Goal: Information Seeking & Learning: Learn about a topic

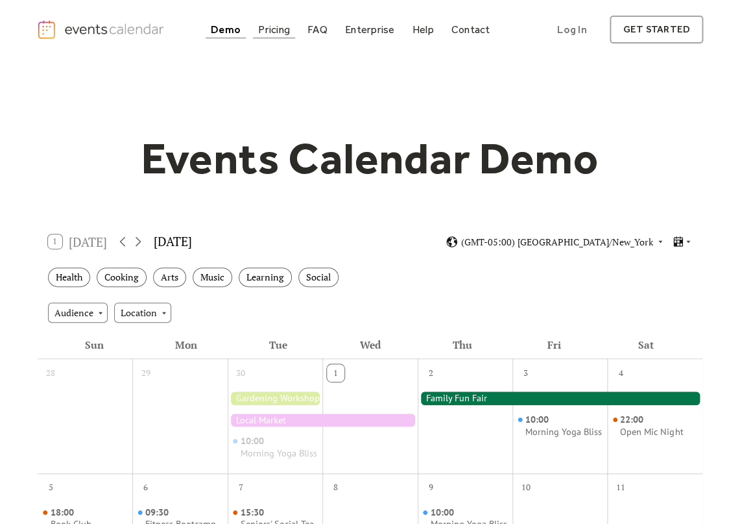
click at [286, 32] on div "Pricing" at bounding box center [274, 29] width 32 height 7
click at [285, 33] on div "Pricing" at bounding box center [274, 29] width 32 height 7
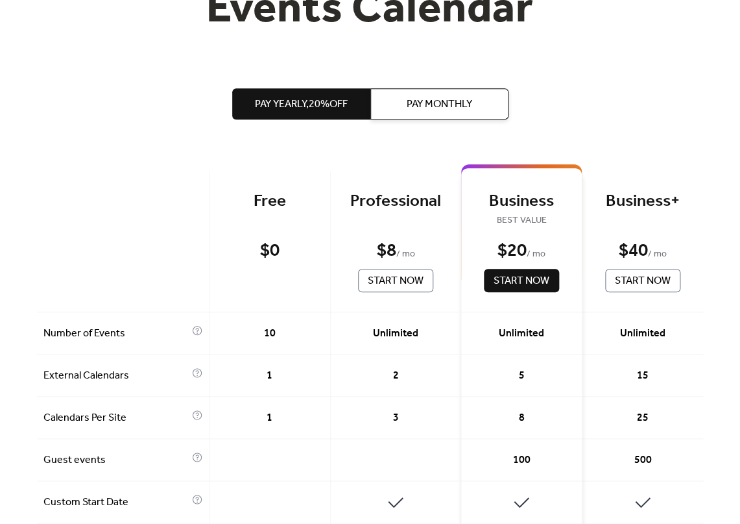
scroll to position [6, 0]
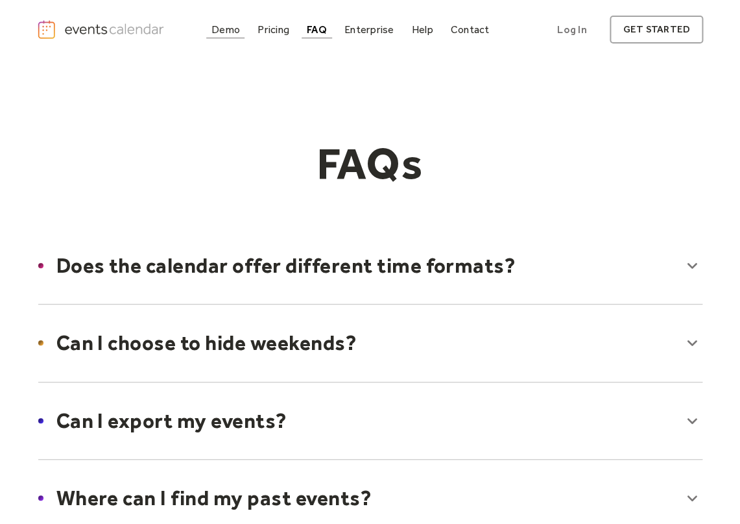
click at [240, 32] on div "Demo" at bounding box center [226, 29] width 29 height 7
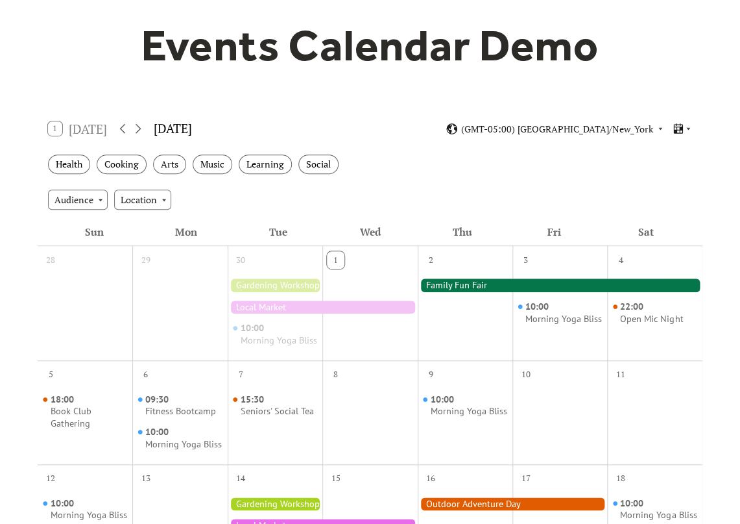
scroll to position [106, 0]
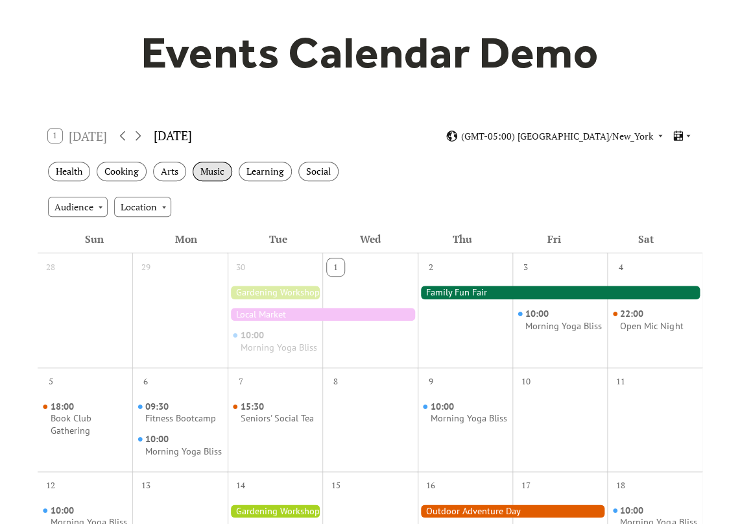
click at [219, 173] on div "Music" at bounding box center [213, 172] width 40 height 20
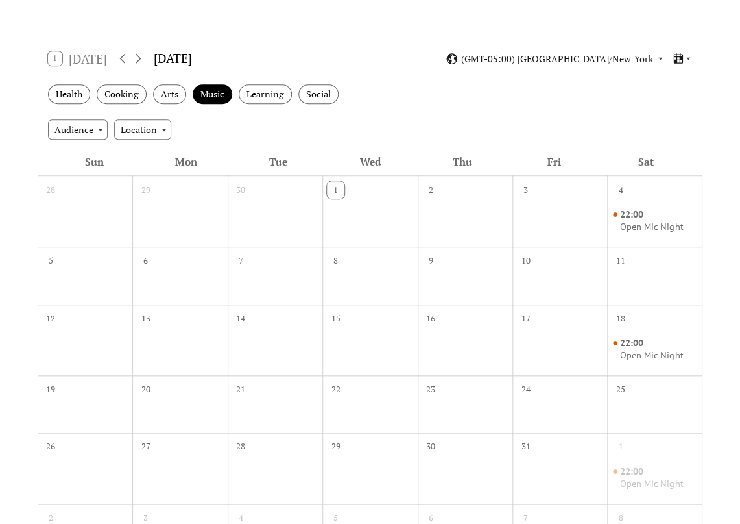
scroll to position [99, 0]
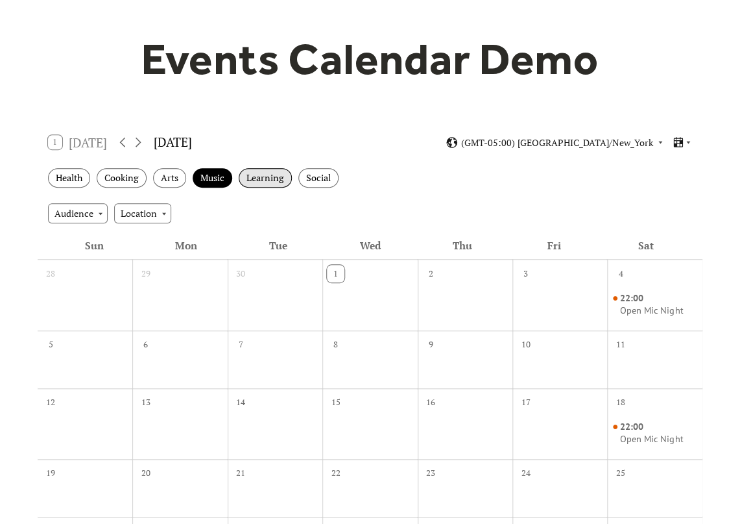
click at [263, 182] on div "Learning" at bounding box center [265, 178] width 53 height 20
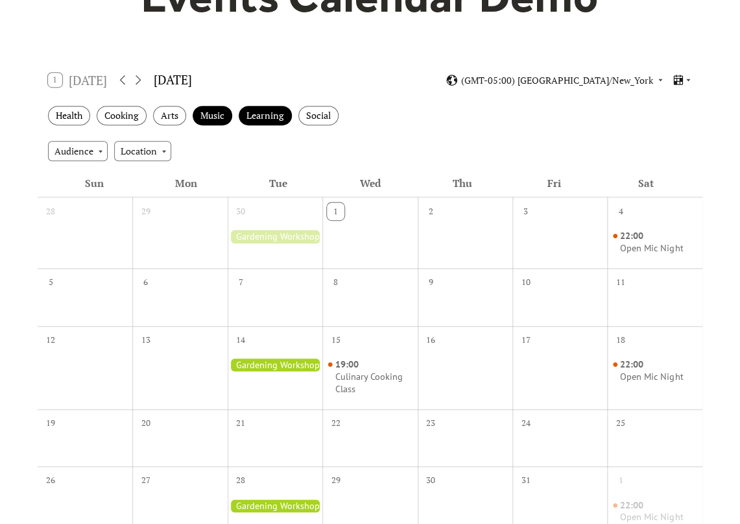
scroll to position [146, 0]
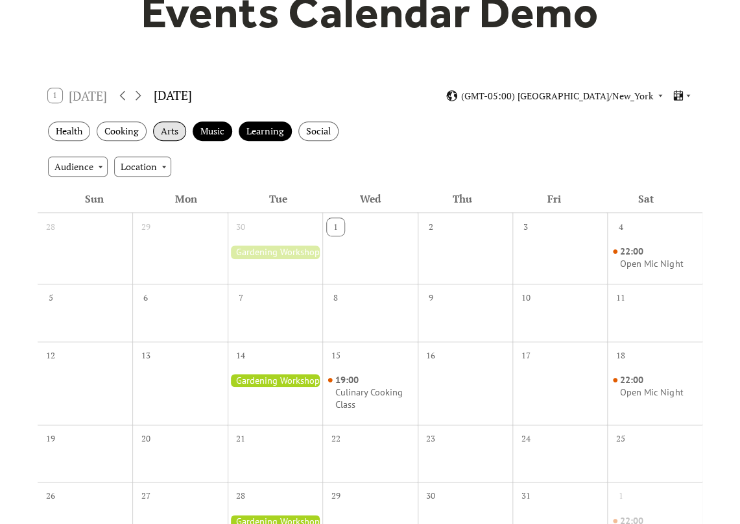
click at [176, 135] on div "Arts" at bounding box center [169, 131] width 33 height 20
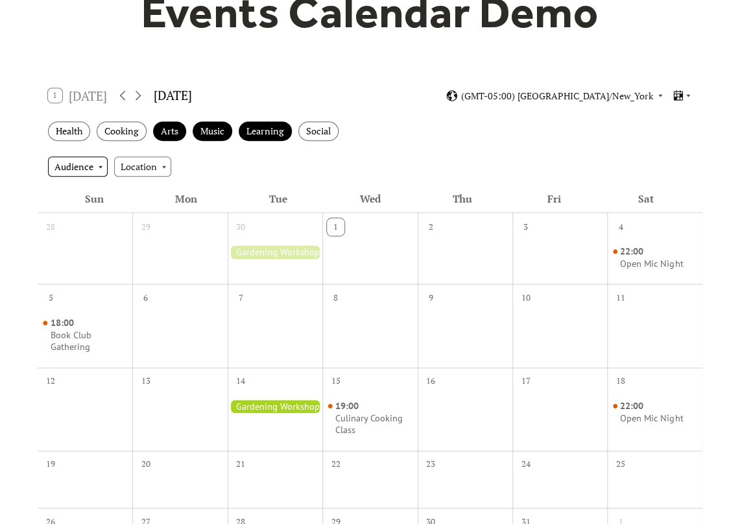
click at [103, 167] on div "Audience" at bounding box center [78, 165] width 60 height 19
click at [91, 148] on div "Health Cooking Arts Music Learning Social" at bounding box center [370, 132] width 665 height 36
click at [165, 164] on div "Location" at bounding box center [142, 165] width 57 height 19
click at [193, 154] on div "Audience Location" at bounding box center [370, 166] width 665 height 35
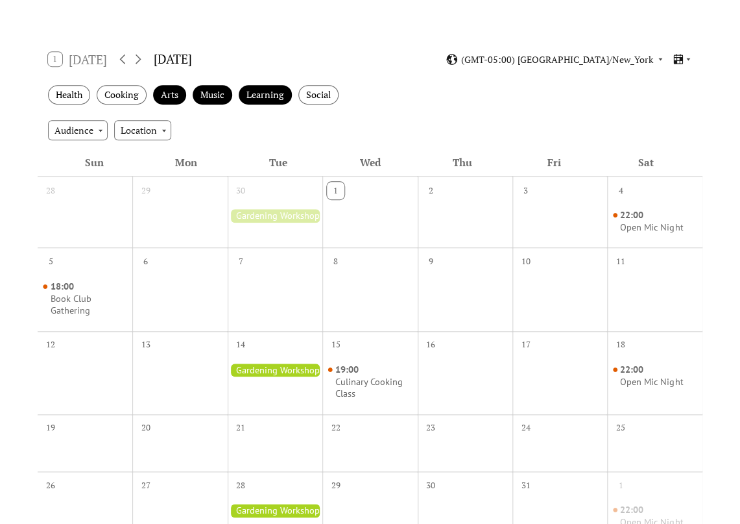
scroll to position [184, 0]
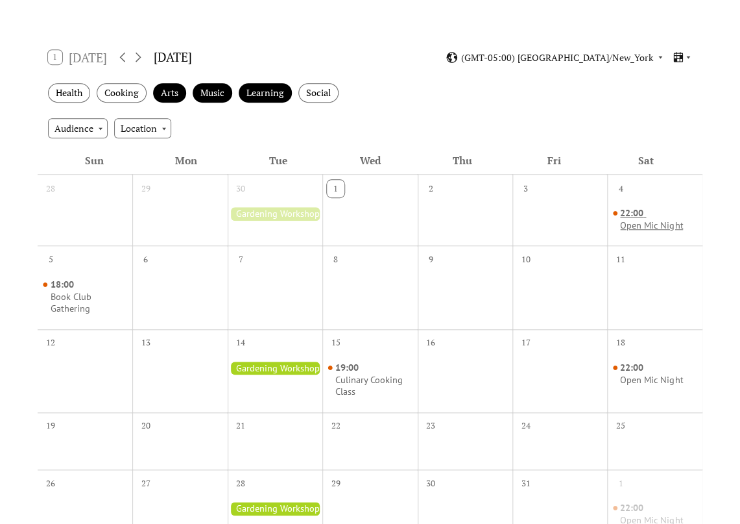
click at [629, 225] on div "Open Mic Night" at bounding box center [651, 225] width 63 height 12
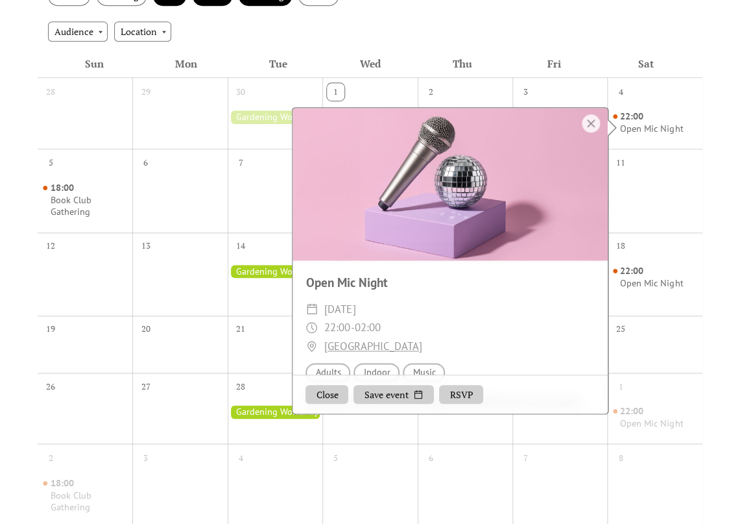
scroll to position [0, 0]
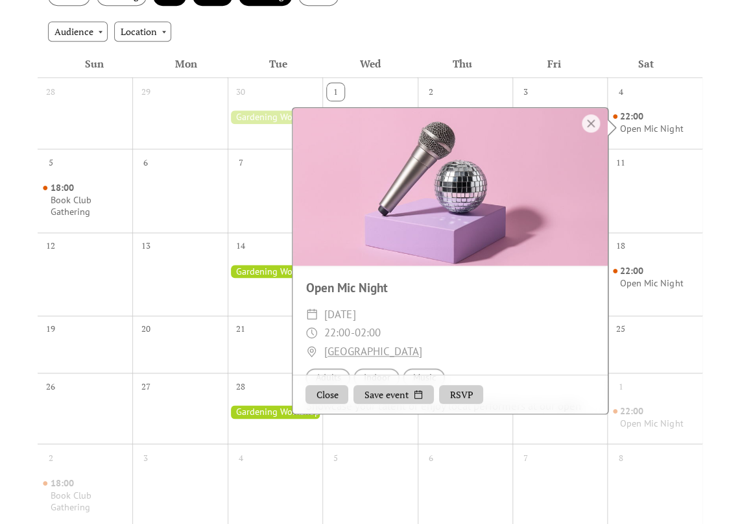
click at [694, 66] on div "Sun Mon Tue Wed Thu Fri Sat" at bounding box center [370, 64] width 665 height 28
